Goal: Find specific page/section: Find specific page/section

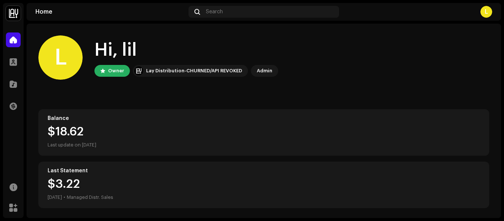
click at [263, 70] on div "Admin" at bounding box center [264, 70] width 15 height 9
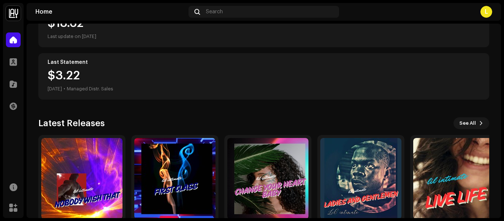
scroll to position [143, 0]
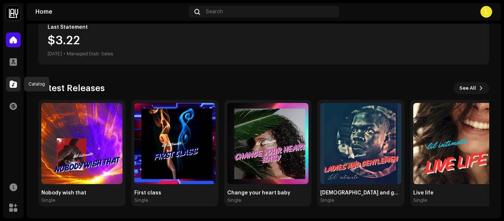
click at [14, 83] on span at bounding box center [13, 84] width 7 height 6
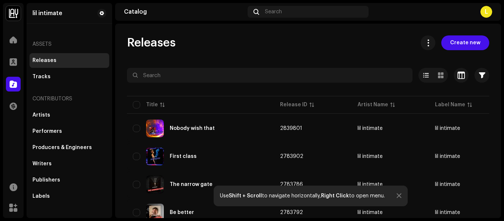
click at [400, 197] on div at bounding box center [398, 196] width 5 height 6
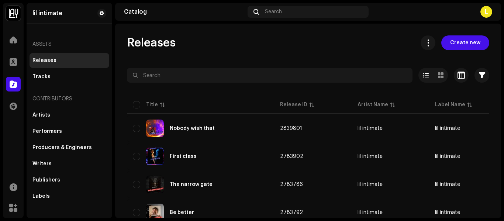
click at [429, 197] on td "lil intimate" at bounding box center [467, 184] width 77 height 27
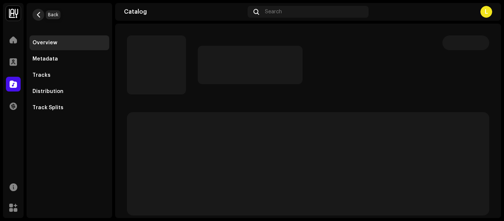
click at [37, 12] on span "button" at bounding box center [39, 15] width 6 height 6
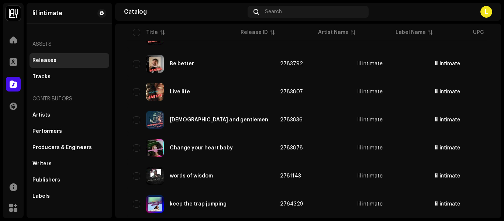
scroll to position [94, 0]
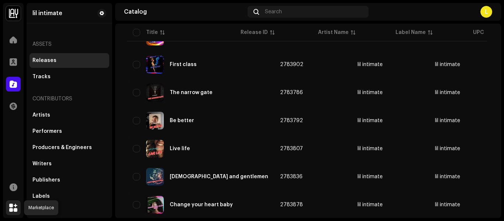
click at [13, 205] on span at bounding box center [13, 208] width 8 height 6
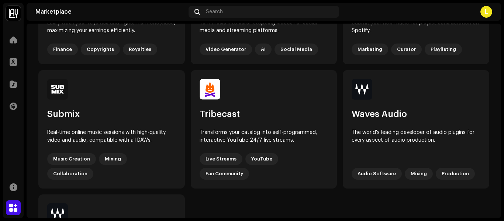
scroll to position [625, 0]
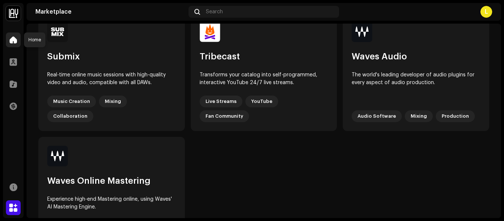
click at [12, 38] on span at bounding box center [13, 40] width 7 height 6
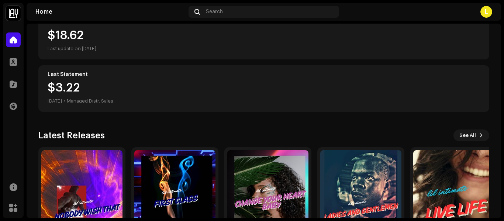
scroll to position [143, 0]
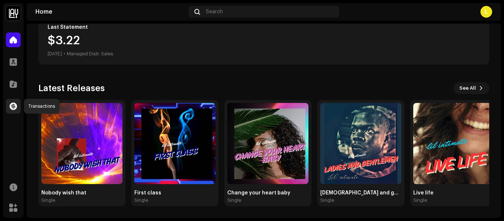
click at [15, 105] on span at bounding box center [13, 106] width 7 height 6
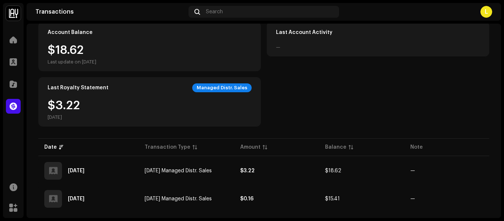
scroll to position [45, 0]
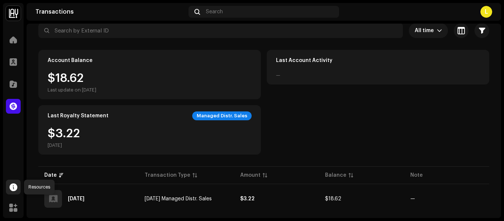
click at [13, 188] on span at bounding box center [14, 187] width 8 height 6
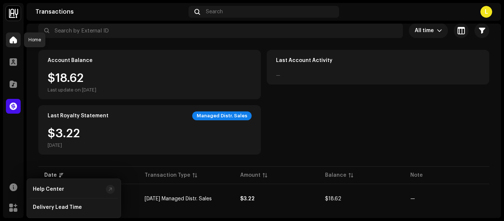
click at [14, 45] on div at bounding box center [13, 39] width 15 height 15
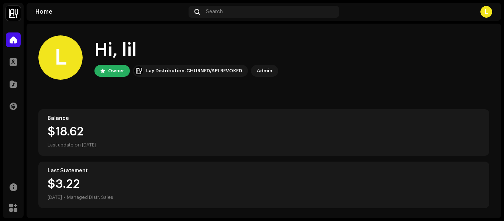
click at [483, 14] on div "L" at bounding box center [486, 12] width 12 height 12
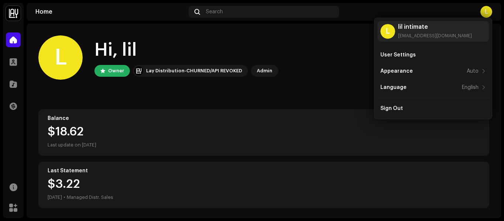
click at [316, 87] on home-user "L Hi, lil Owner Lay Distribution-CHURNED/API REVOKED Admin" at bounding box center [263, 63] width 451 height 56
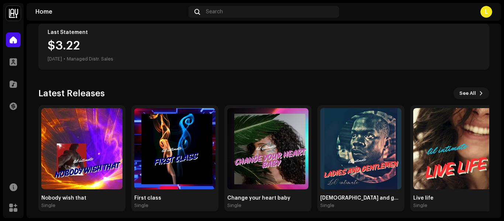
scroll to position [143, 0]
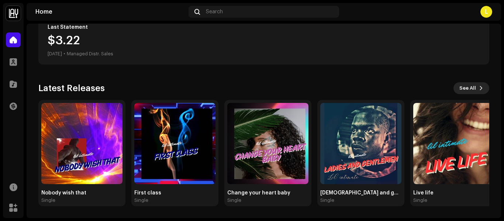
click at [461, 90] on span "See All" at bounding box center [467, 88] width 17 height 15
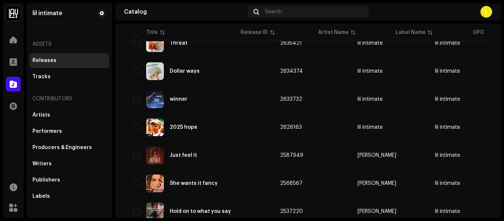
scroll to position [592, 0]
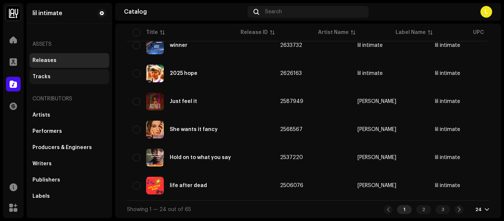
click at [44, 76] on div "Tracks" at bounding box center [41, 77] width 18 height 6
